Goal: Task Accomplishment & Management: Use online tool/utility

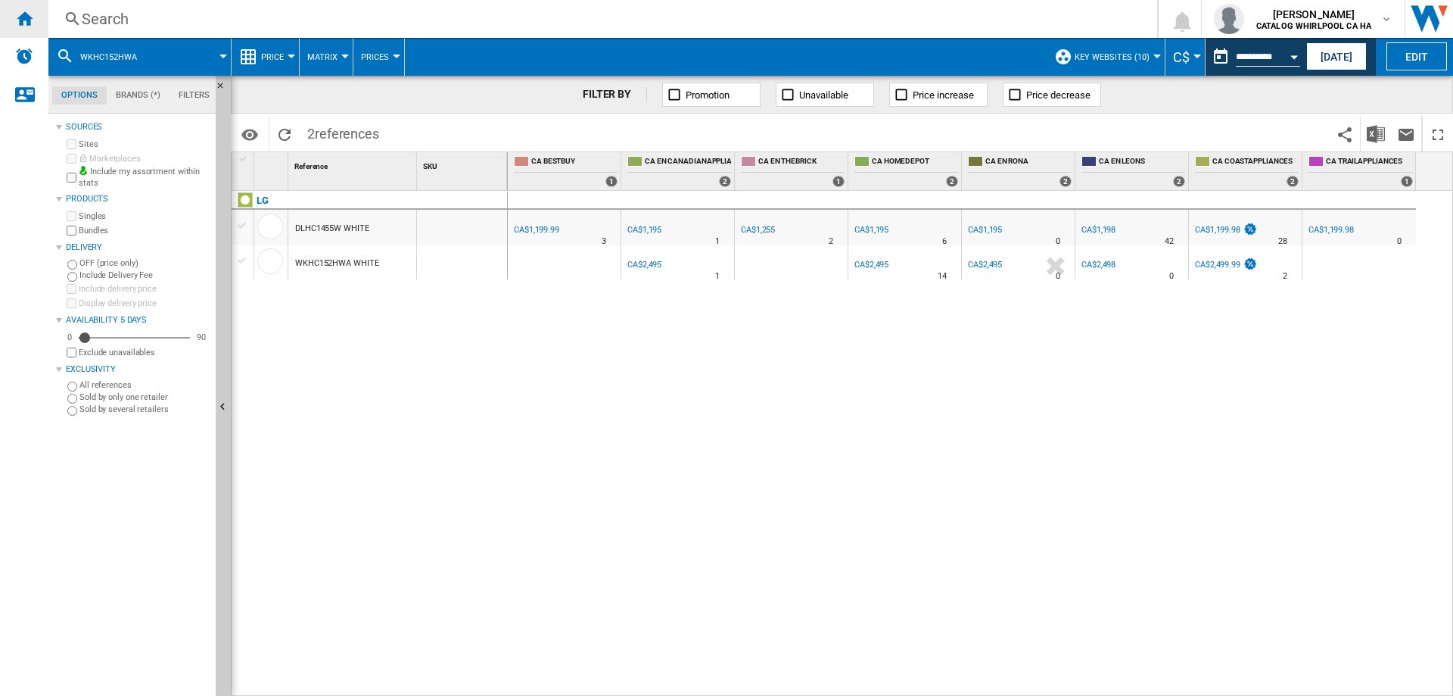
click at [30, 19] on ng-md-icon "Home" at bounding box center [24, 18] width 18 height 18
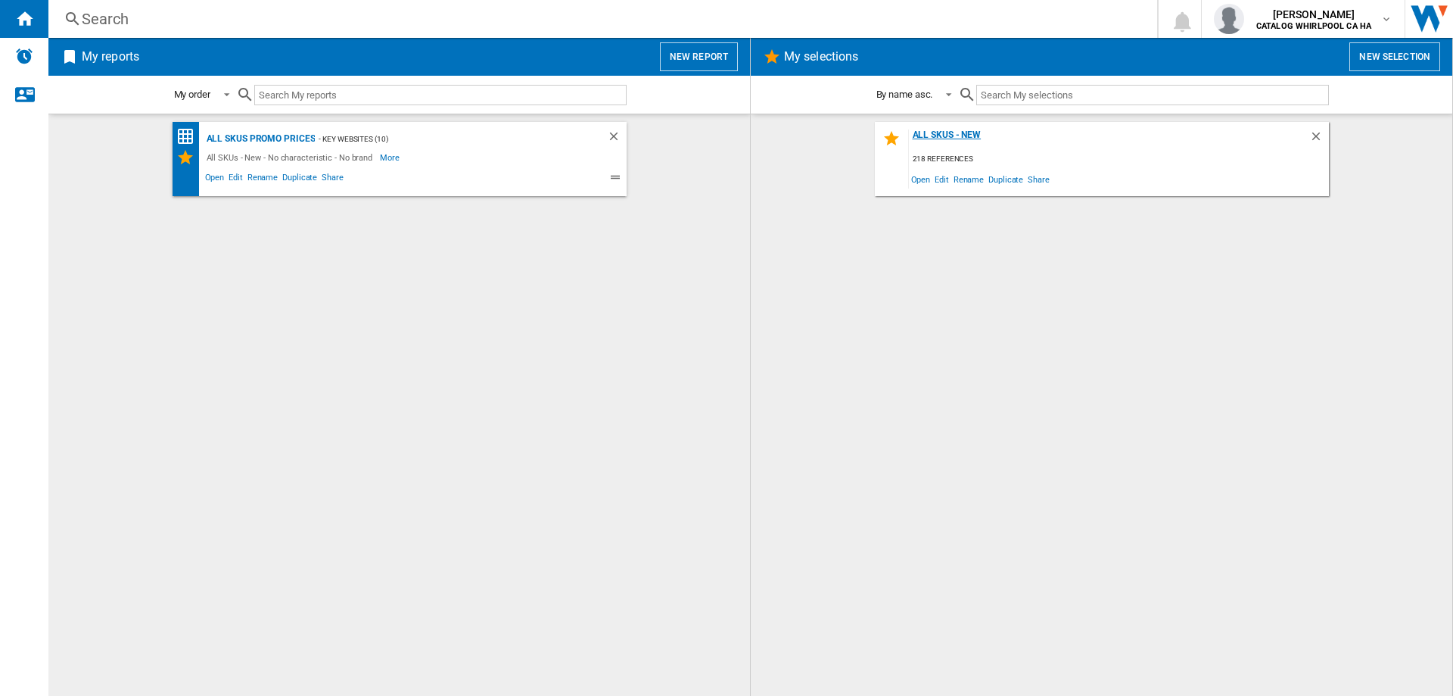
click at [977, 134] on div "All SKUs - New" at bounding box center [1109, 139] width 400 height 20
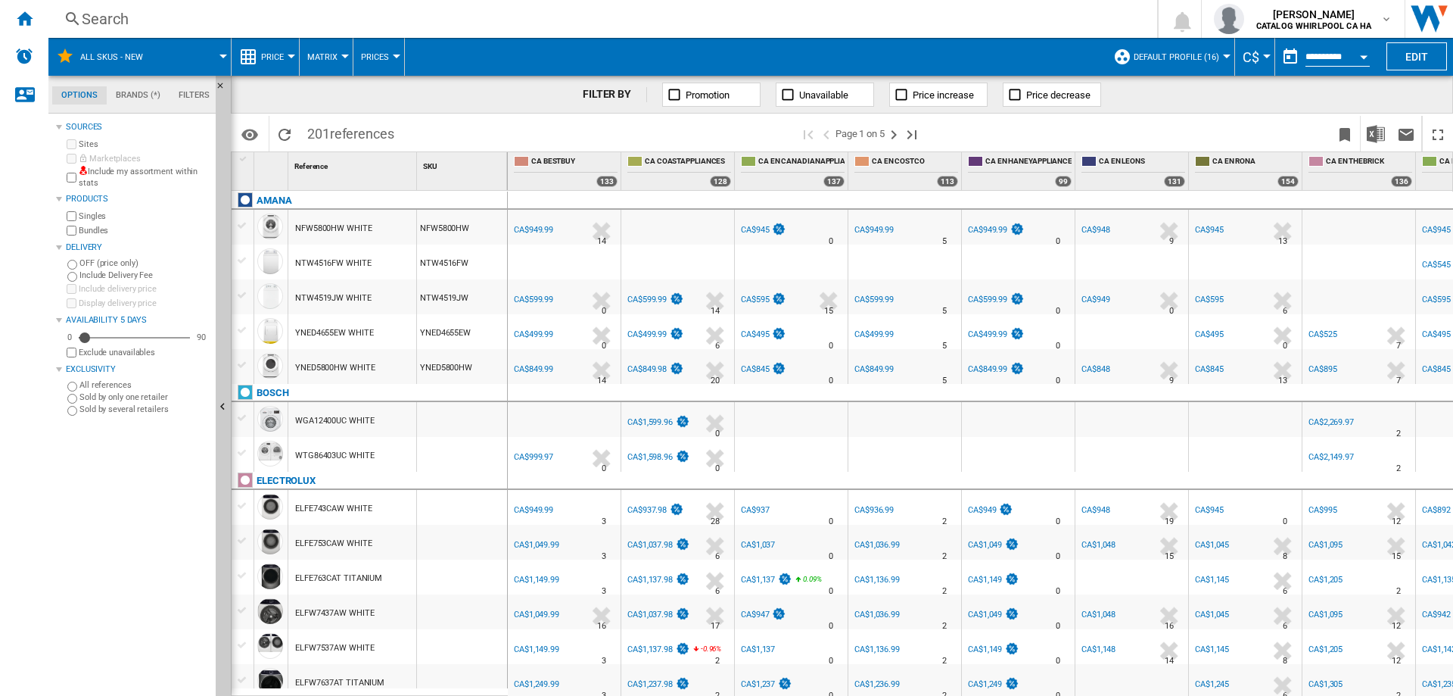
click at [99, 21] on div "Search" at bounding box center [600, 18] width 1036 height 21
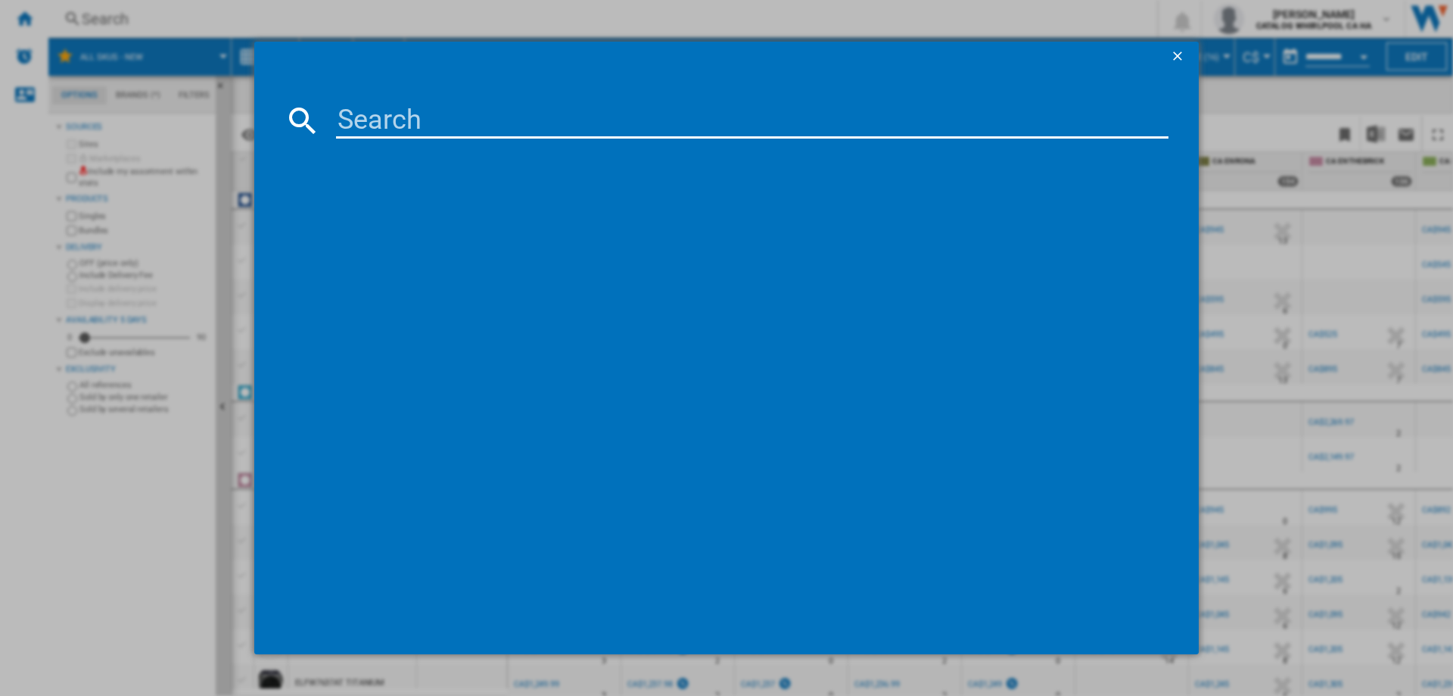
click at [381, 117] on input at bounding box center [752, 120] width 833 height 36
paste input "WA52DG5500AWUS"
type input "WA52DG5500AWUS"
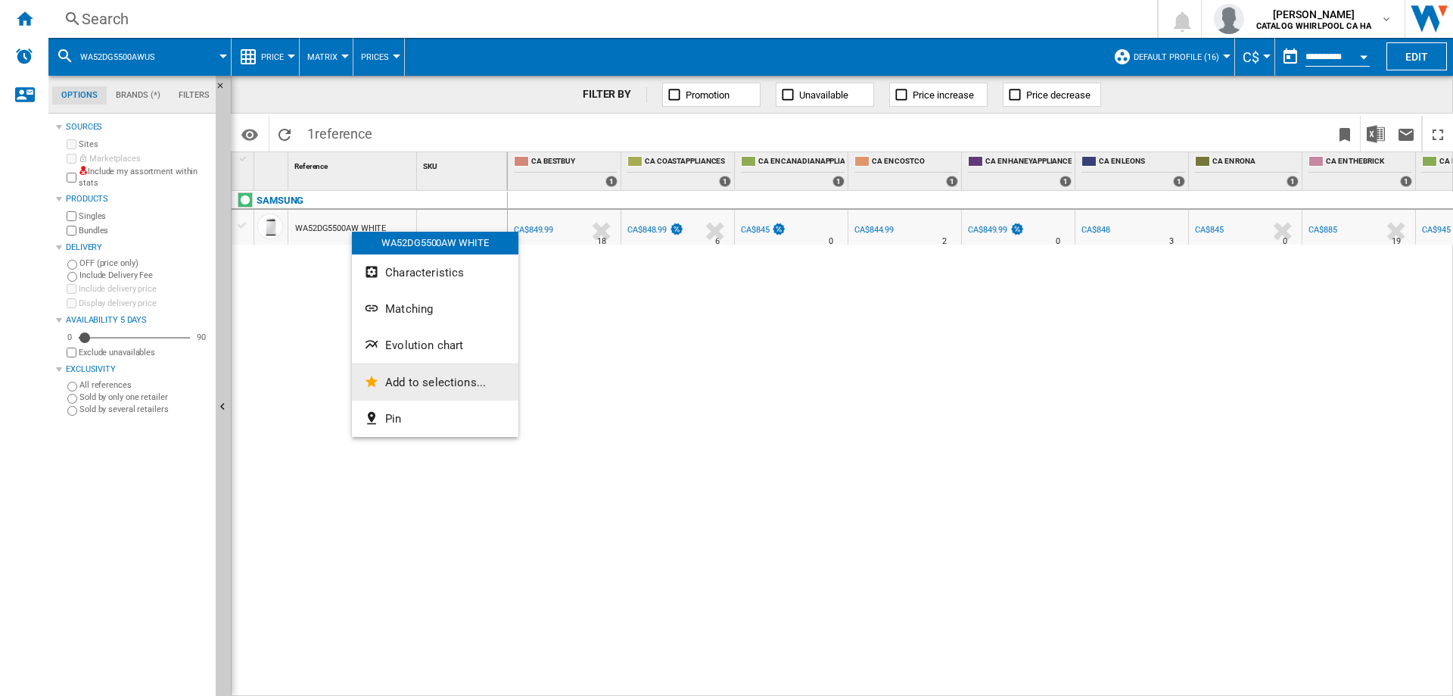
click at [443, 386] on span "Add to selections..." at bounding box center [435, 382] width 101 height 14
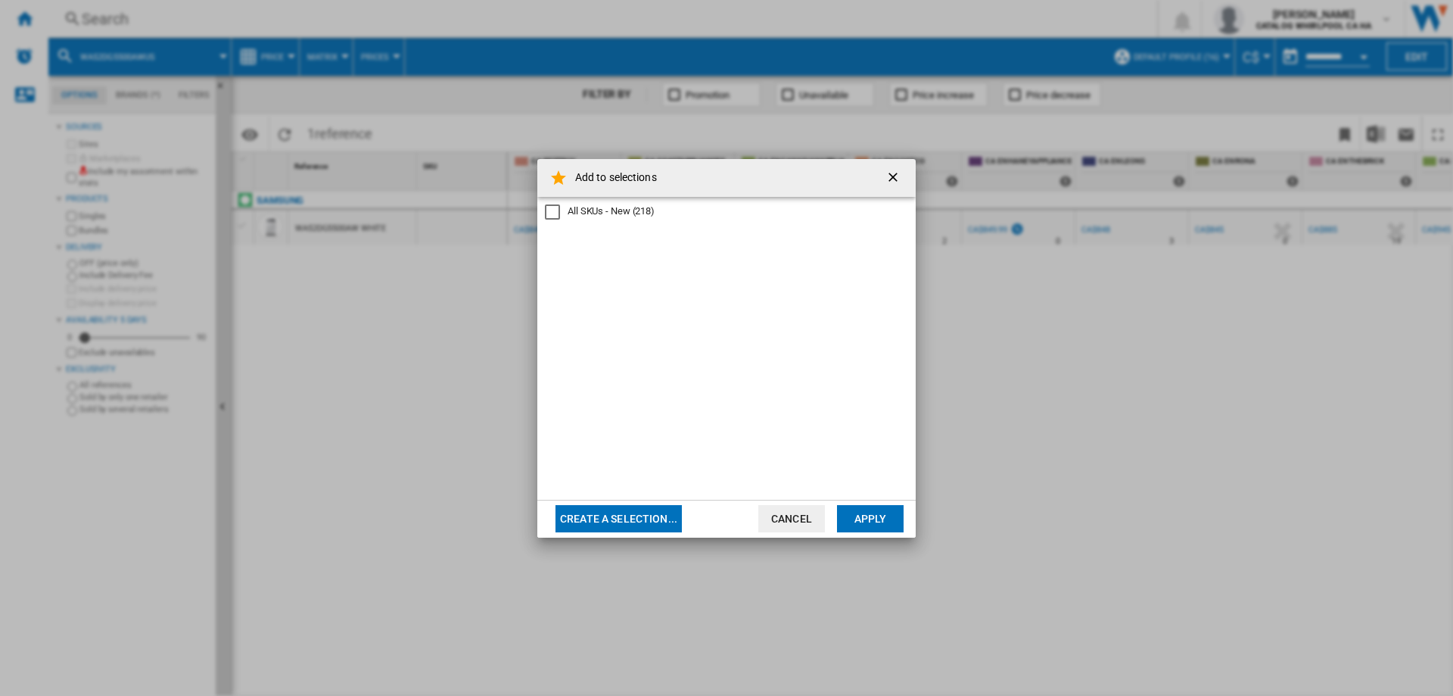
click at [551, 216] on div "All SKUs - New" at bounding box center [552, 211] width 15 height 15
click at [867, 522] on button "Apply" at bounding box center [870, 518] width 67 height 27
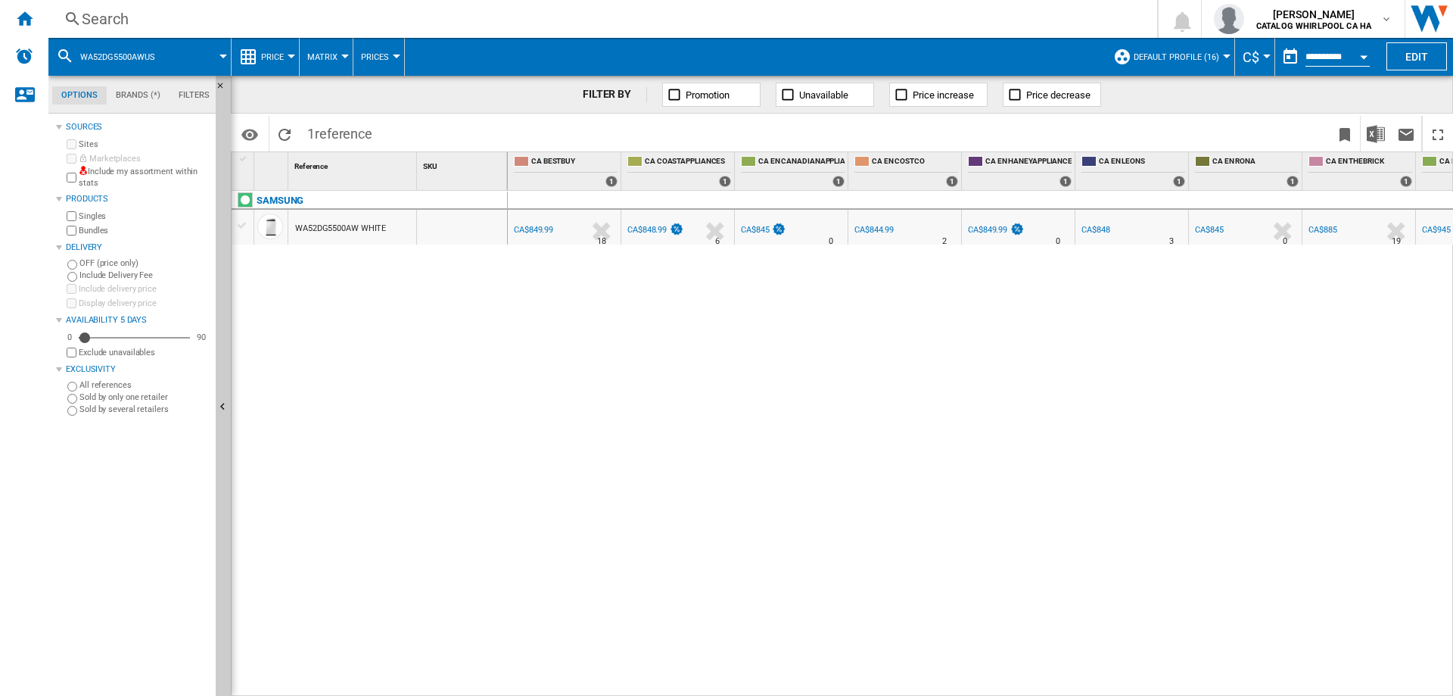
click at [142, 23] on div "Search" at bounding box center [600, 18] width 1036 height 21
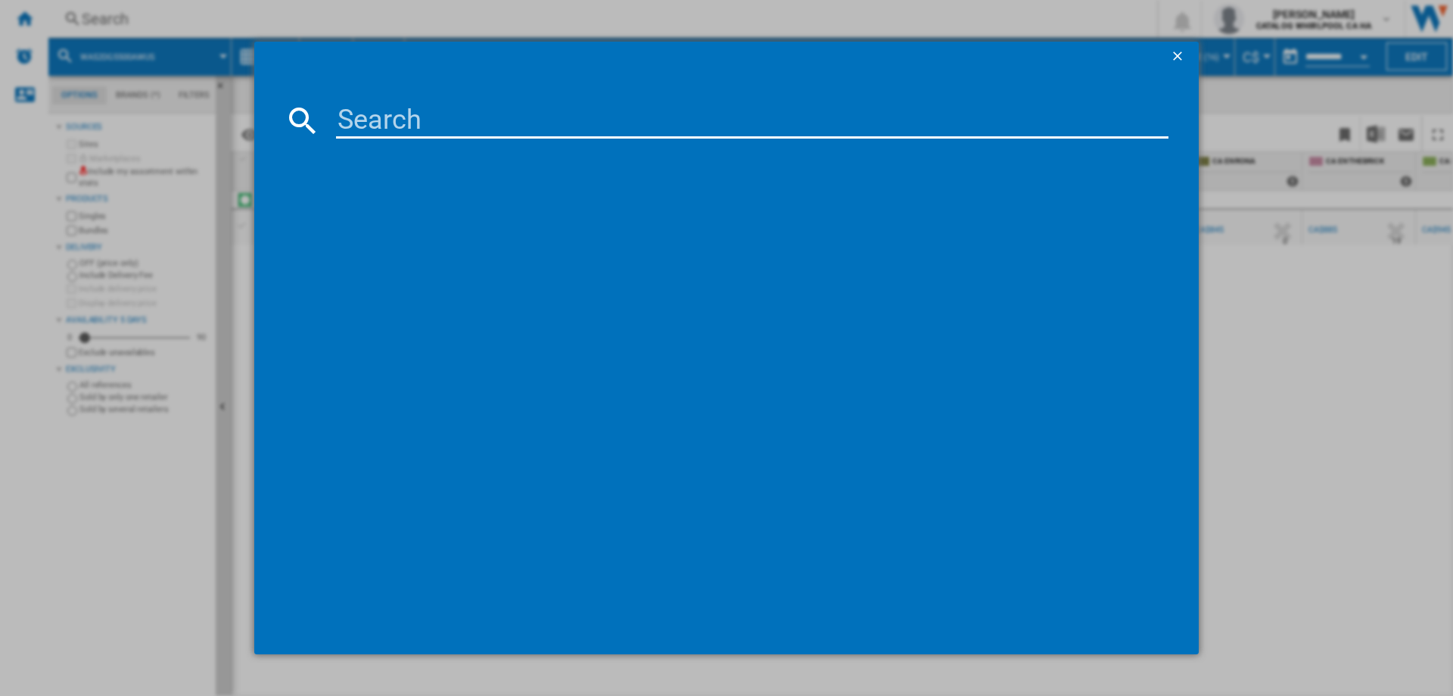
type input "DVE52DG5505WAC"
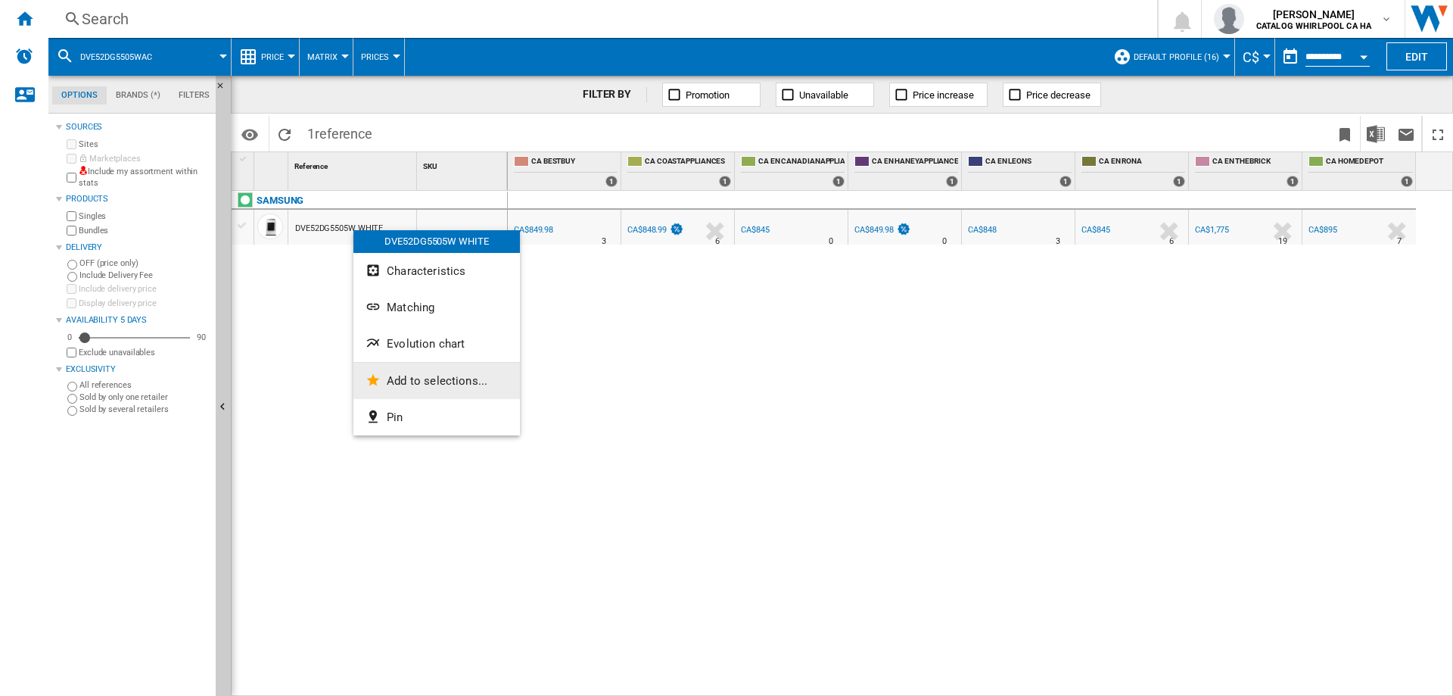
click at [422, 381] on span "Add to selections..." at bounding box center [437, 381] width 101 height 14
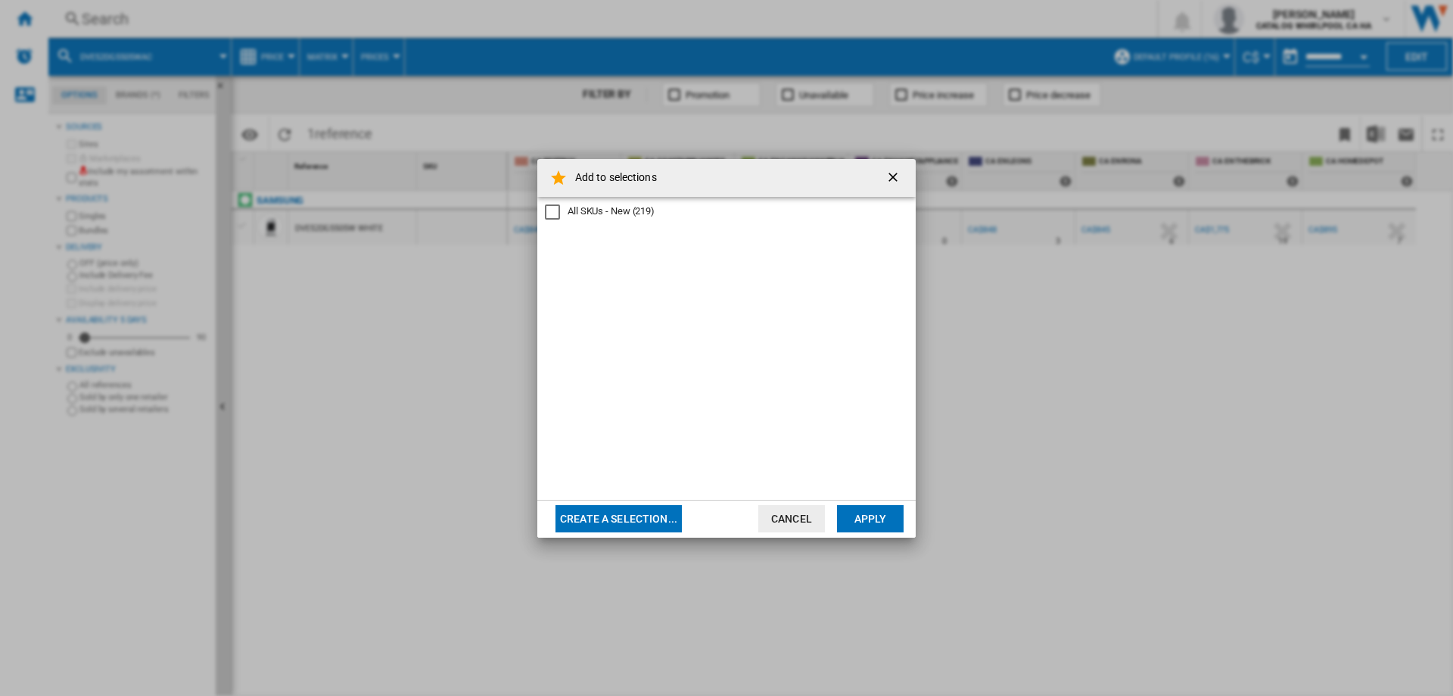
click at [557, 213] on div "All SKUs - New" at bounding box center [552, 211] width 15 height 15
click at [867, 518] on button "Apply" at bounding box center [870, 518] width 67 height 27
